Goal: Task Accomplishment & Management: Use online tool/utility

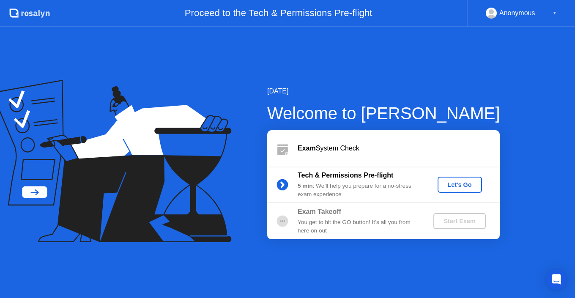
drag, startPoint x: 304, startPoint y: 44, endPoint x: 256, endPoint y: 32, distance: 50.2
click at [268, 31] on div "[DATE] Welcome to [PERSON_NAME] Exam System Check Tech & Permissions Pre-flight…" at bounding box center [287, 162] width 575 height 271
click at [253, 30] on div "[DATE] Welcome to [PERSON_NAME] Exam System Check Tech & Permissions Pre-flight…" at bounding box center [287, 162] width 575 height 271
click at [462, 184] on div "Let's Go" at bounding box center [460, 185] width 38 height 7
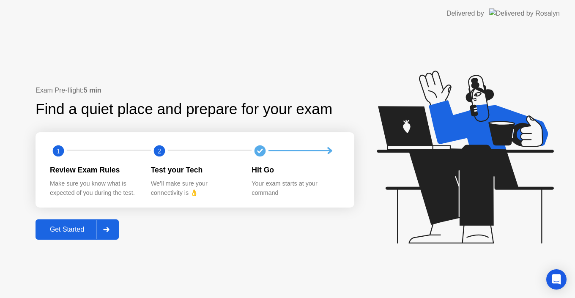
click at [81, 228] on div "Get Started" at bounding box center [67, 230] width 58 height 8
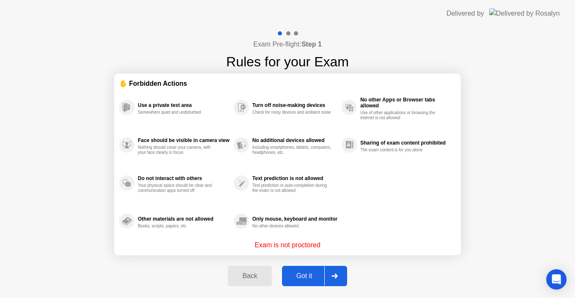
click at [311, 274] on div "Got it" at bounding box center [305, 276] width 40 height 8
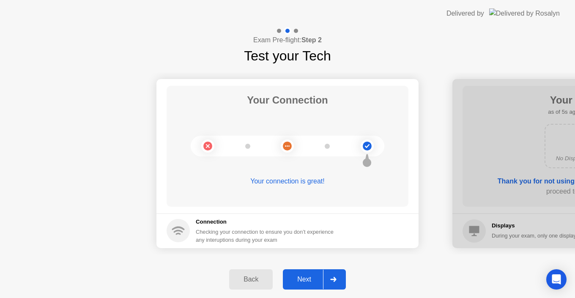
click at [311, 281] on div "Next" at bounding box center [305, 280] width 38 height 8
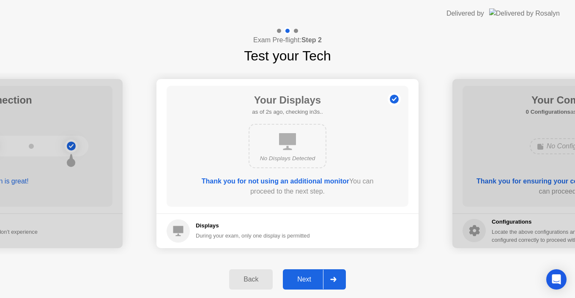
click at [305, 277] on div "Next" at bounding box center [305, 280] width 38 height 8
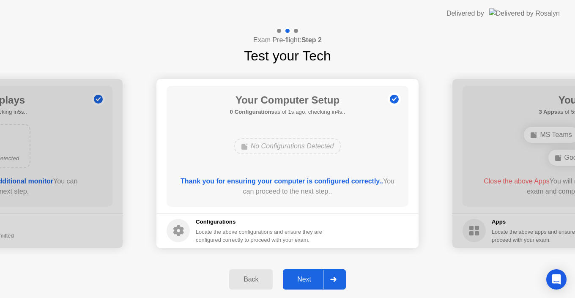
click at [311, 281] on div "Next" at bounding box center [305, 280] width 38 height 8
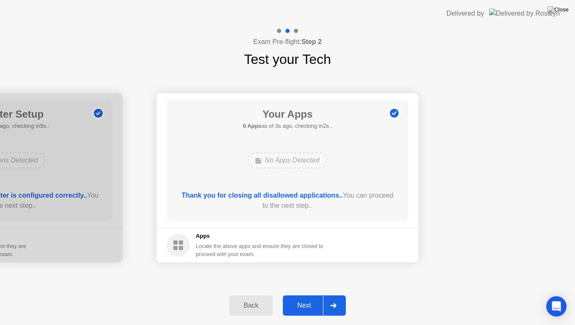
click at [311, 298] on div "Next" at bounding box center [305, 306] width 38 height 8
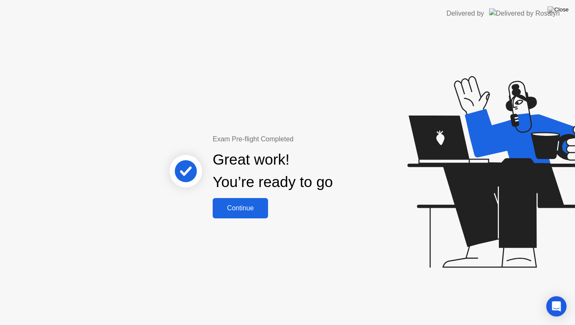
click at [245, 207] on div "Continue" at bounding box center [240, 208] width 50 height 8
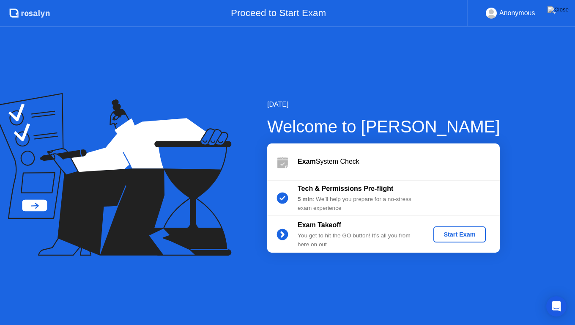
click at [448, 236] on div "Start Exam" at bounding box center [459, 234] width 45 height 7
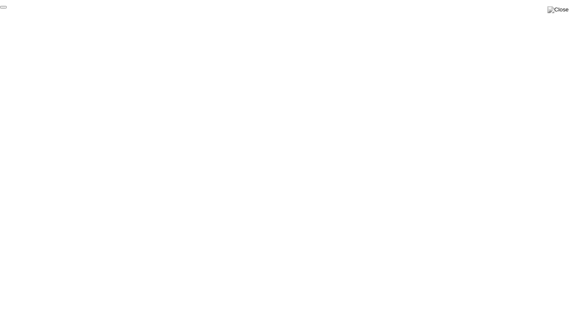
click div "End Proctoring Session"
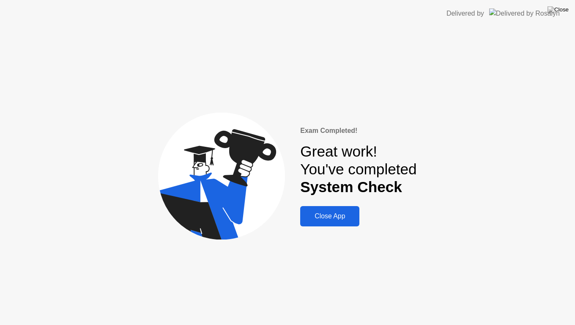
click at [328, 222] on button "Close App" at bounding box center [329, 216] width 59 height 20
